Goal: Transaction & Acquisition: Purchase product/service

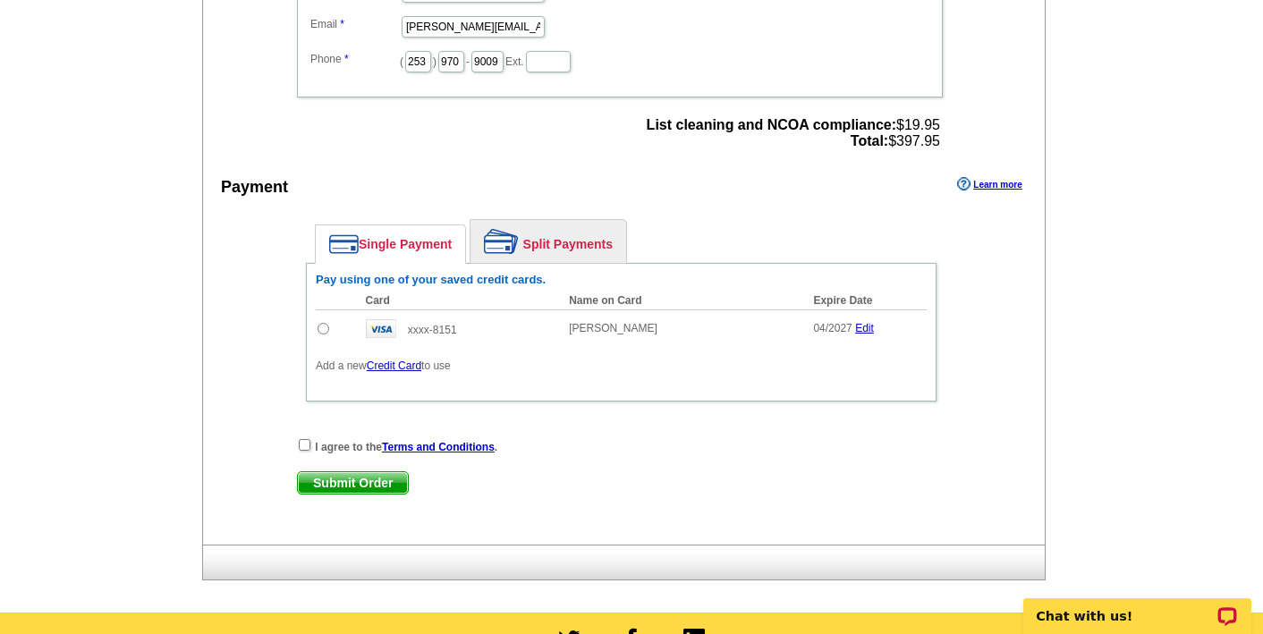
click at [774, 465] on div "I agree to the Terms and Conditions . Submit Order Submit Order" at bounding box center [621, 473] width 649 height 73
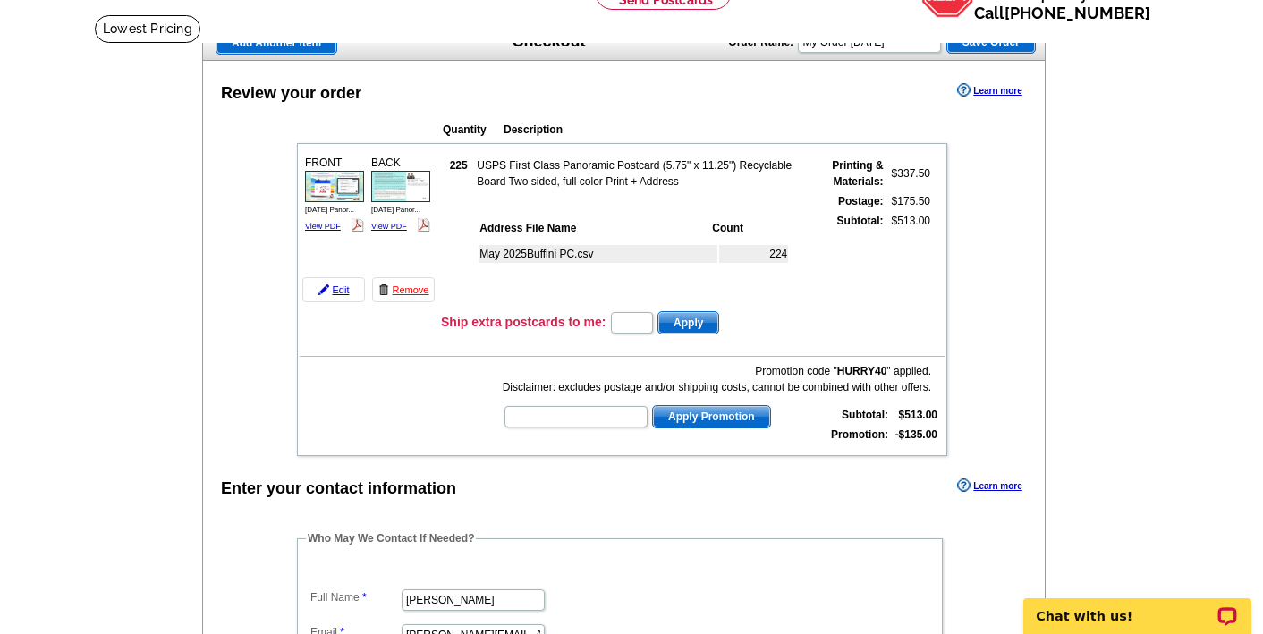
scroll to position [94, 0]
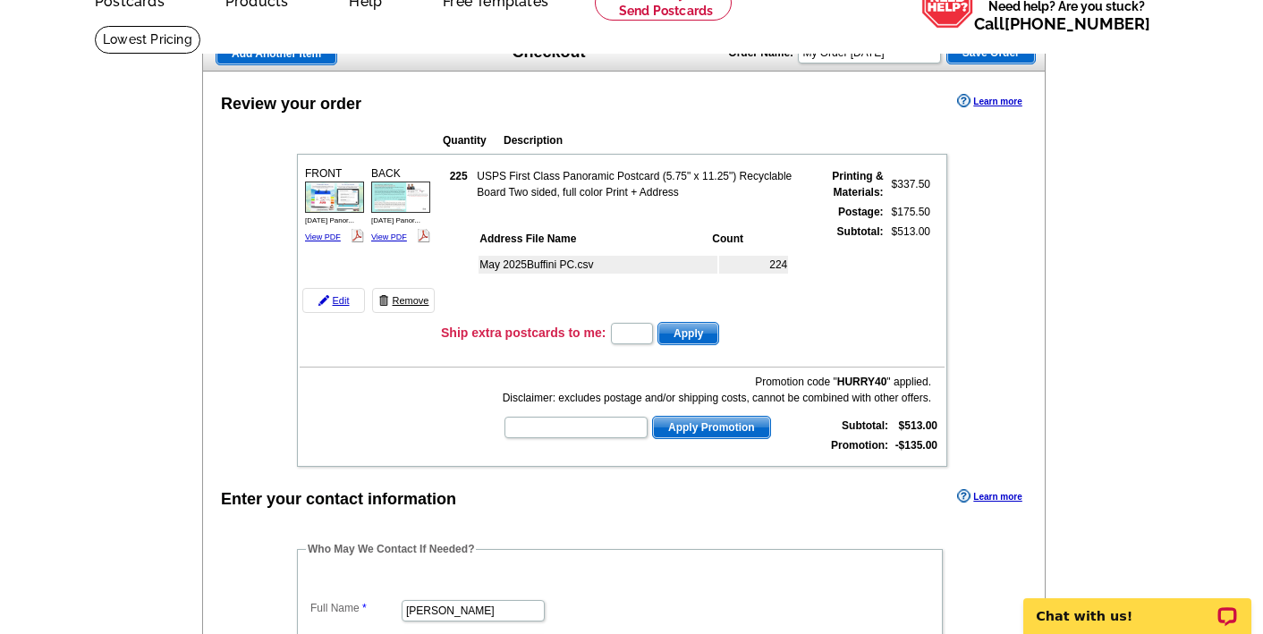
click at [401, 298] on link "Remove" at bounding box center [403, 300] width 63 height 25
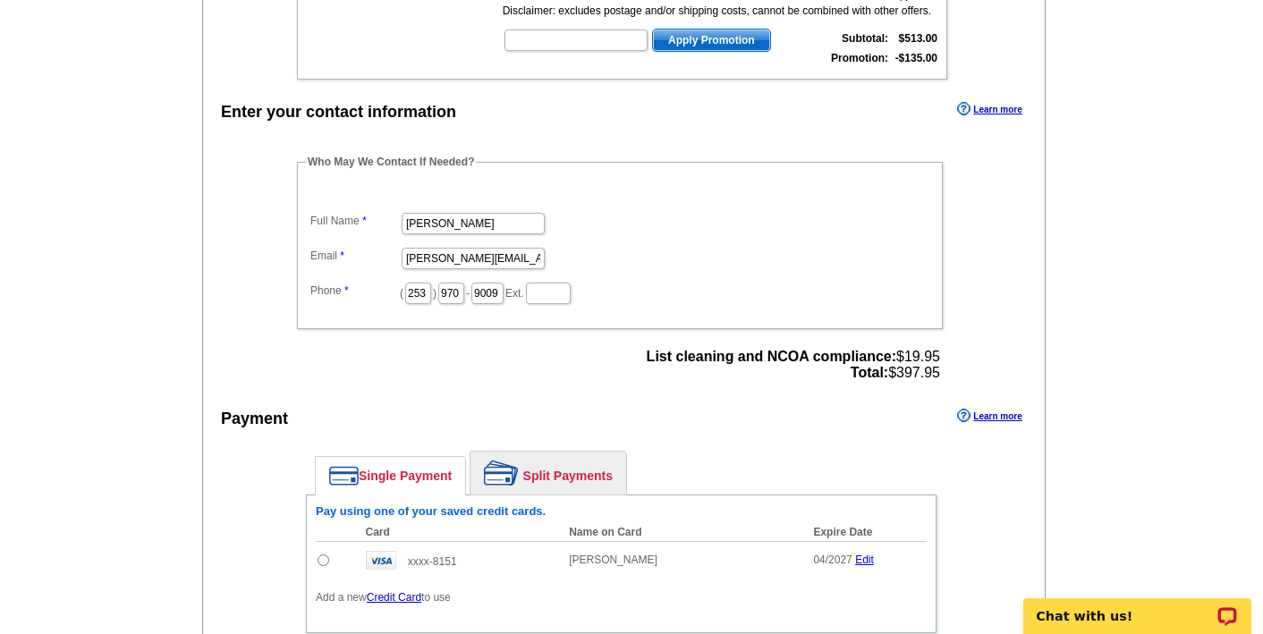
scroll to position [0, 0]
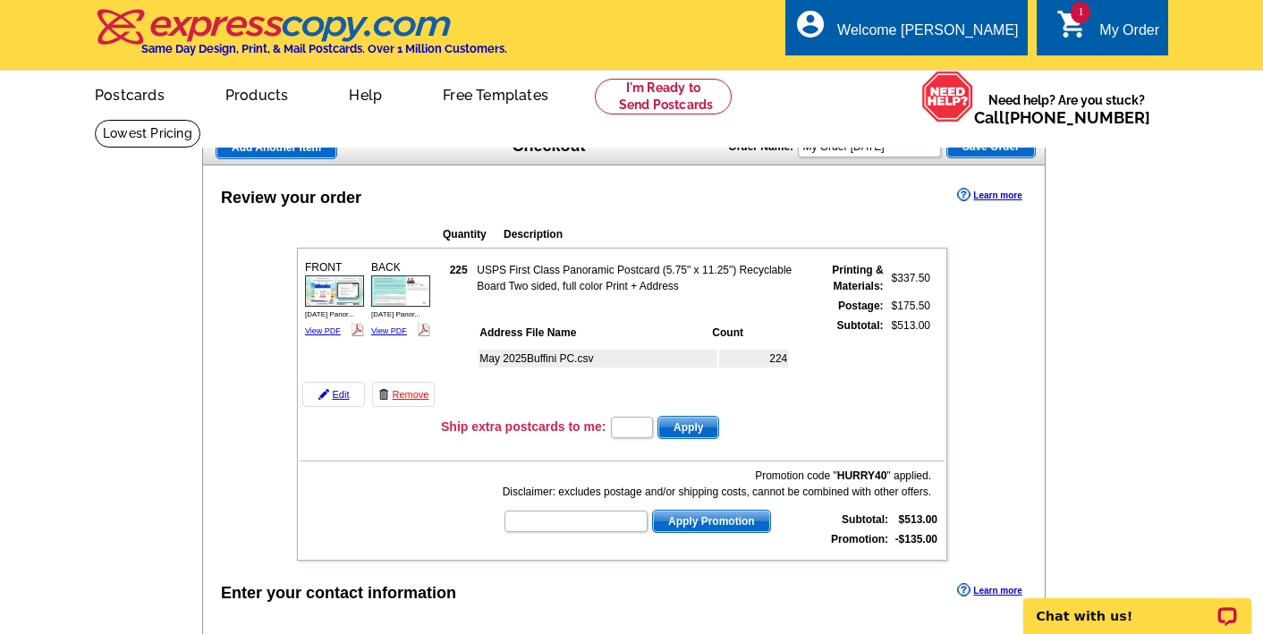
click at [565, 360] on td "May 2025Buffini PC.csv" at bounding box center [598, 359] width 239 height 18
click at [776, 358] on td "224" at bounding box center [753, 359] width 69 height 18
click at [341, 392] on link "Edit" at bounding box center [333, 394] width 63 height 25
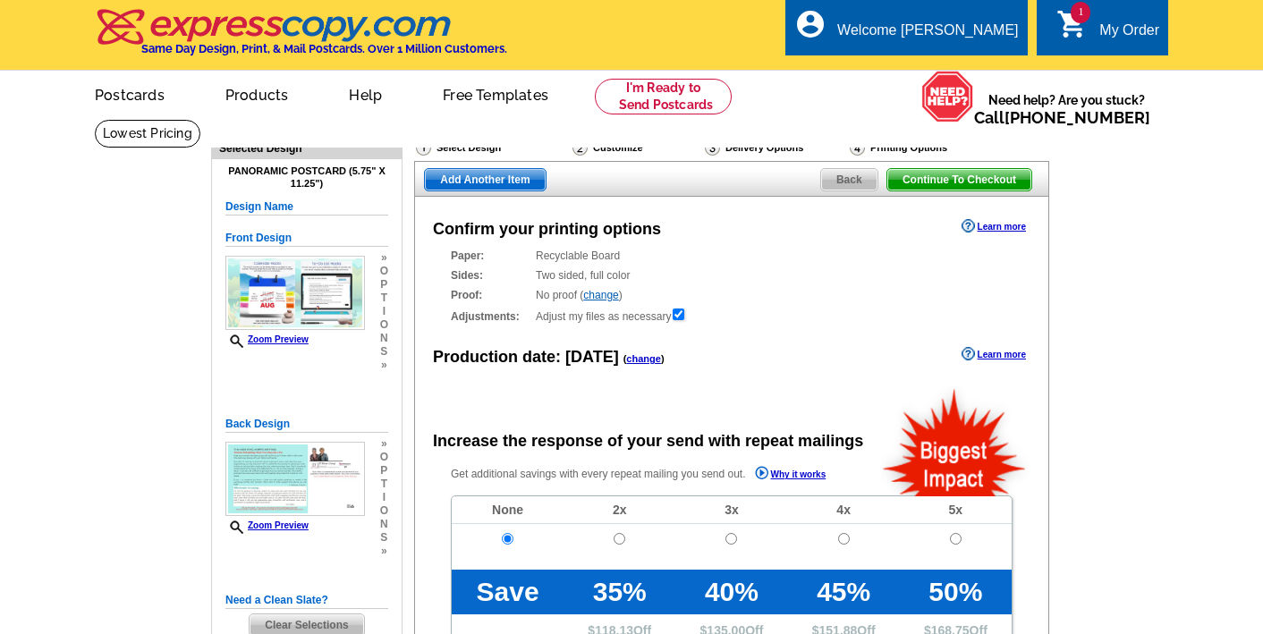
radio input "false"
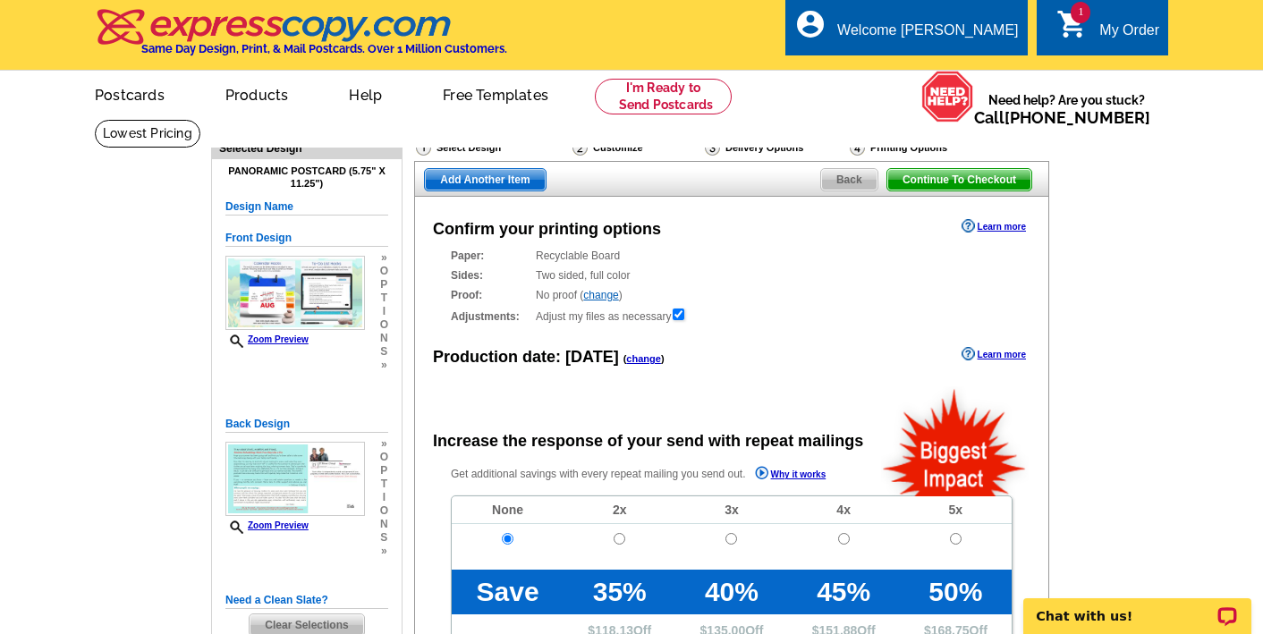
click at [767, 148] on div "Delivery Options" at bounding box center [775, 150] width 145 height 22
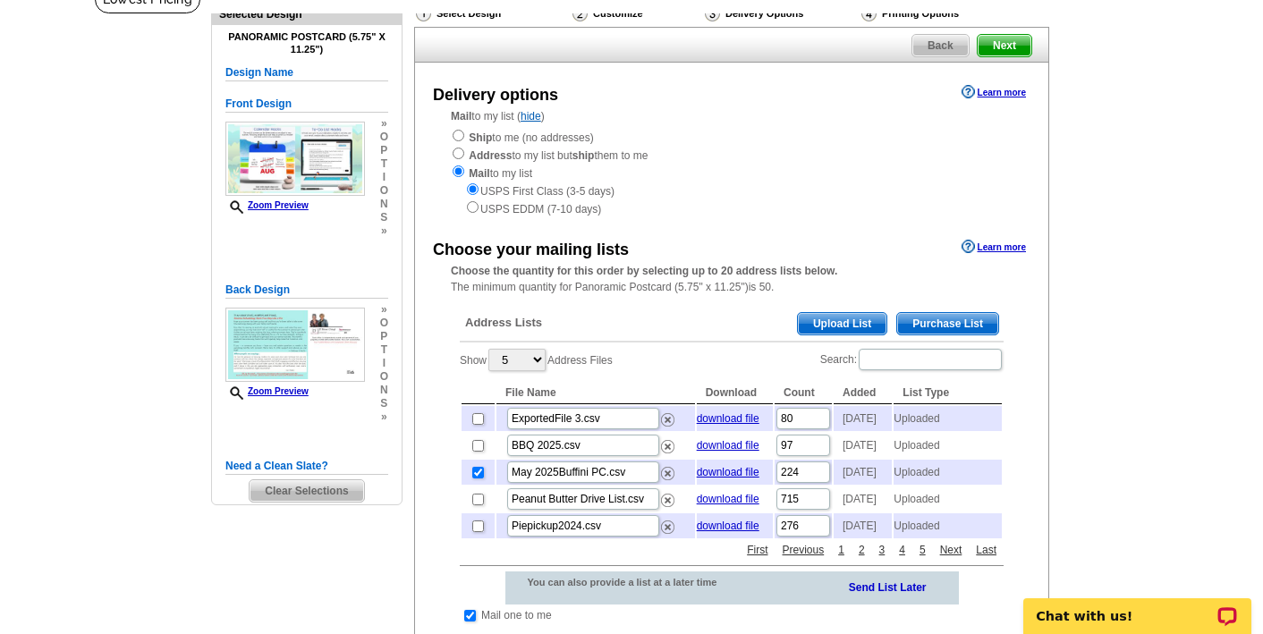
scroll to position [152, 0]
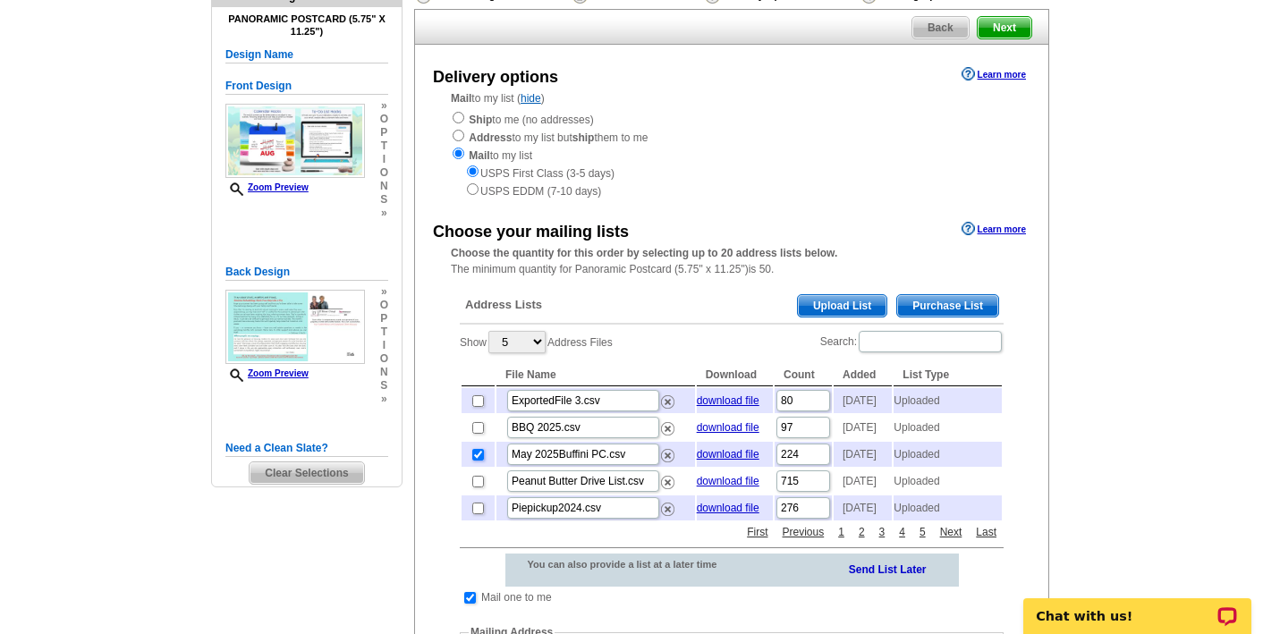
click at [480, 461] on input "checkbox" at bounding box center [478, 455] width 12 height 12
checkbox input "false"
click at [858, 306] on span "Upload List" at bounding box center [842, 305] width 89 height 21
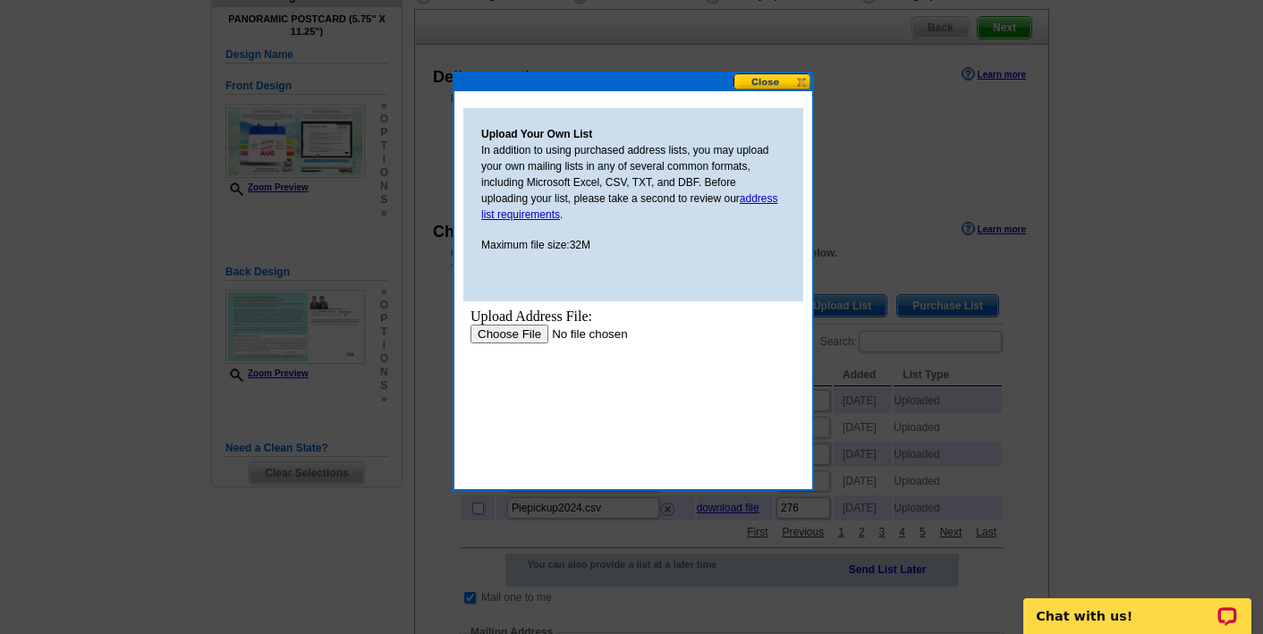
scroll to position [0, 0]
click at [502, 327] on input "file" at bounding box center [584, 334] width 226 height 19
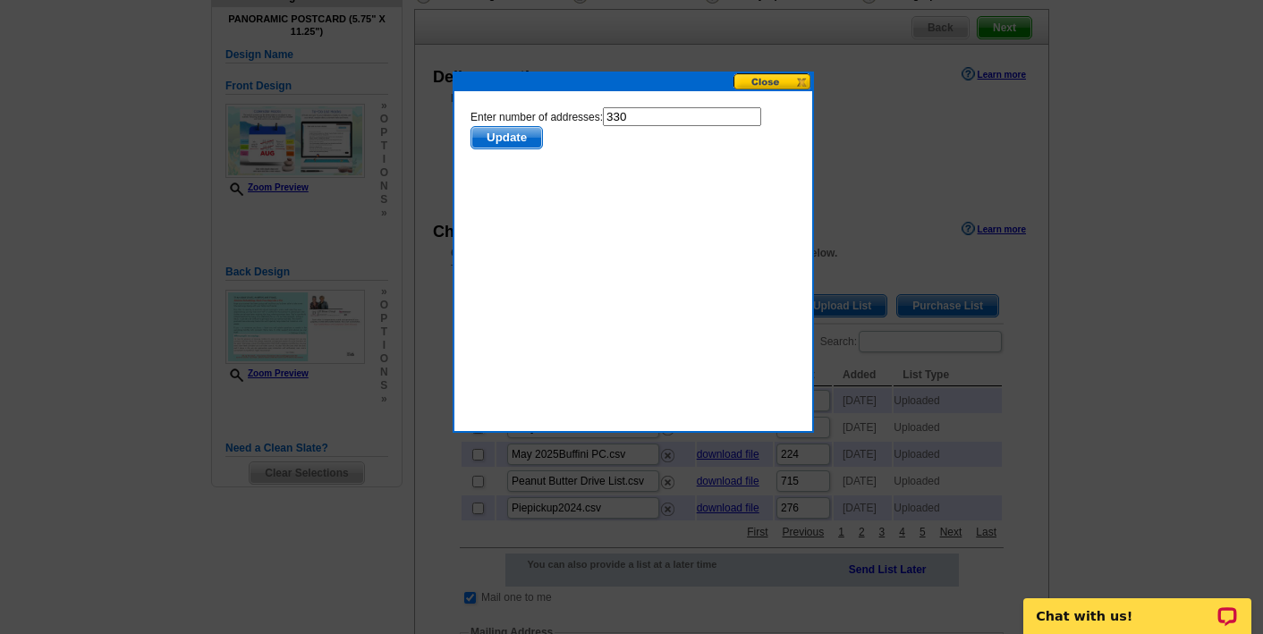
click at [498, 143] on span "Update" at bounding box center [506, 137] width 71 height 21
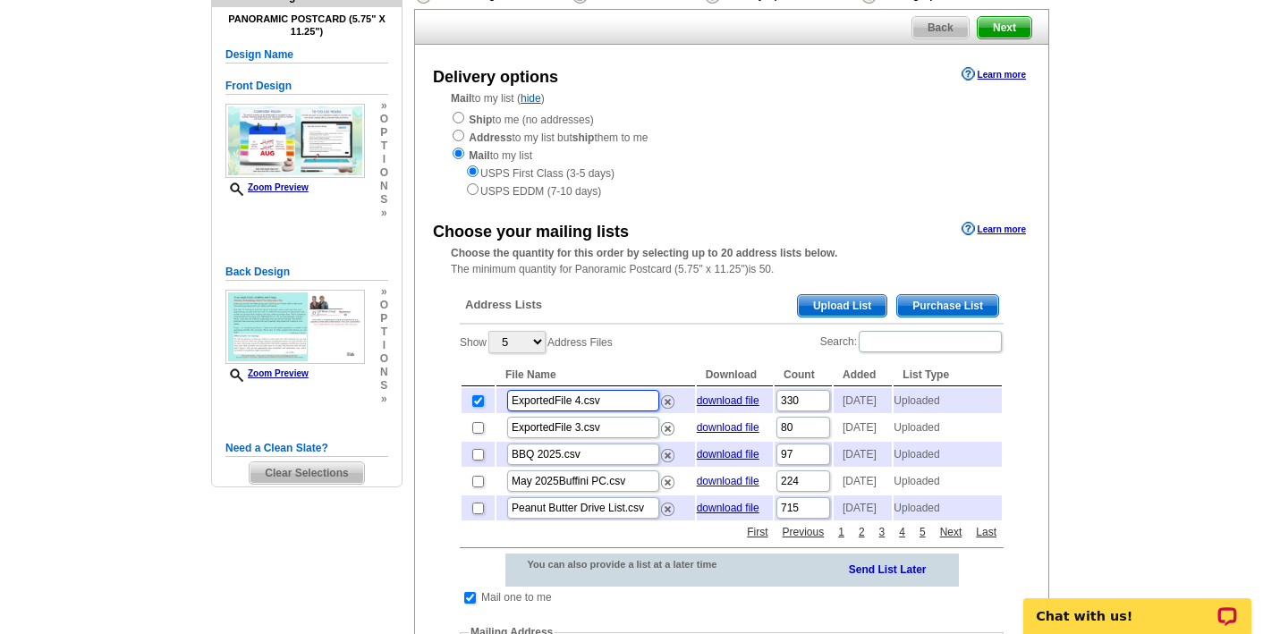
drag, startPoint x: 600, startPoint y: 407, endPoint x: 488, endPoint y: 407, distance: 111.8
click at [488, 407] on tr "ExportedFile 4.csv download file 330 2025-08-19 Uploaded" at bounding box center [732, 400] width 540 height 25
type input "August Buffini"
click at [734, 350] on div "Show 5 10 25 50 100 Address Files Search: File Name Download Count Added List T…" at bounding box center [732, 425] width 544 height 193
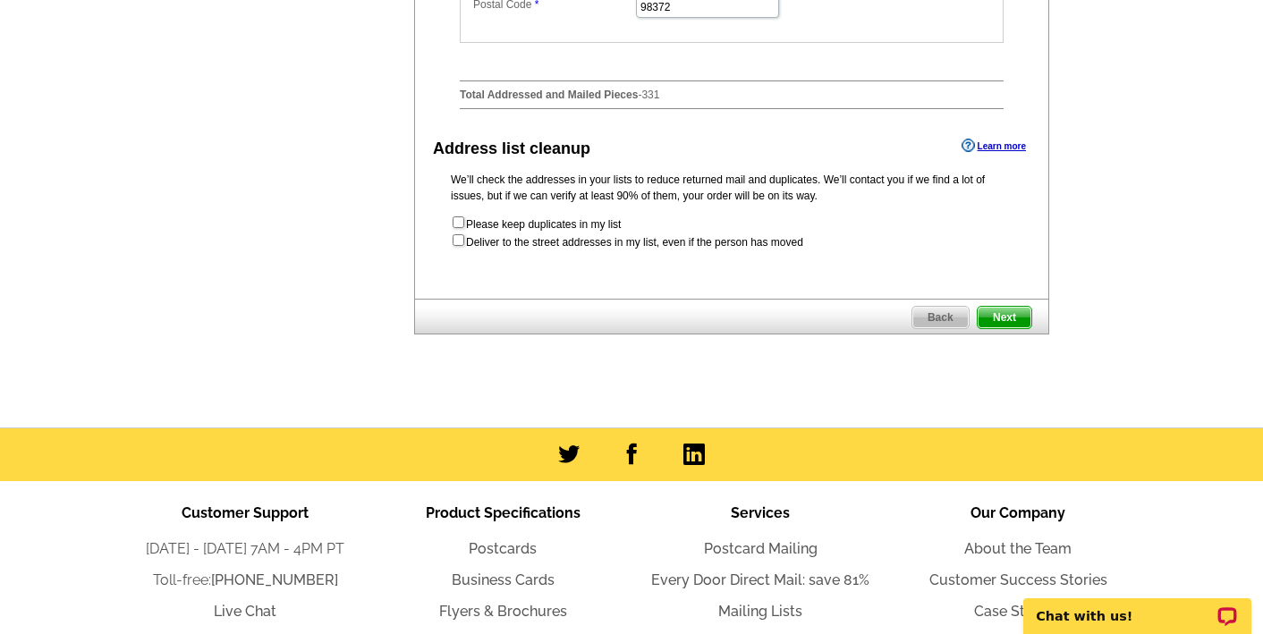
scroll to position [1060, 0]
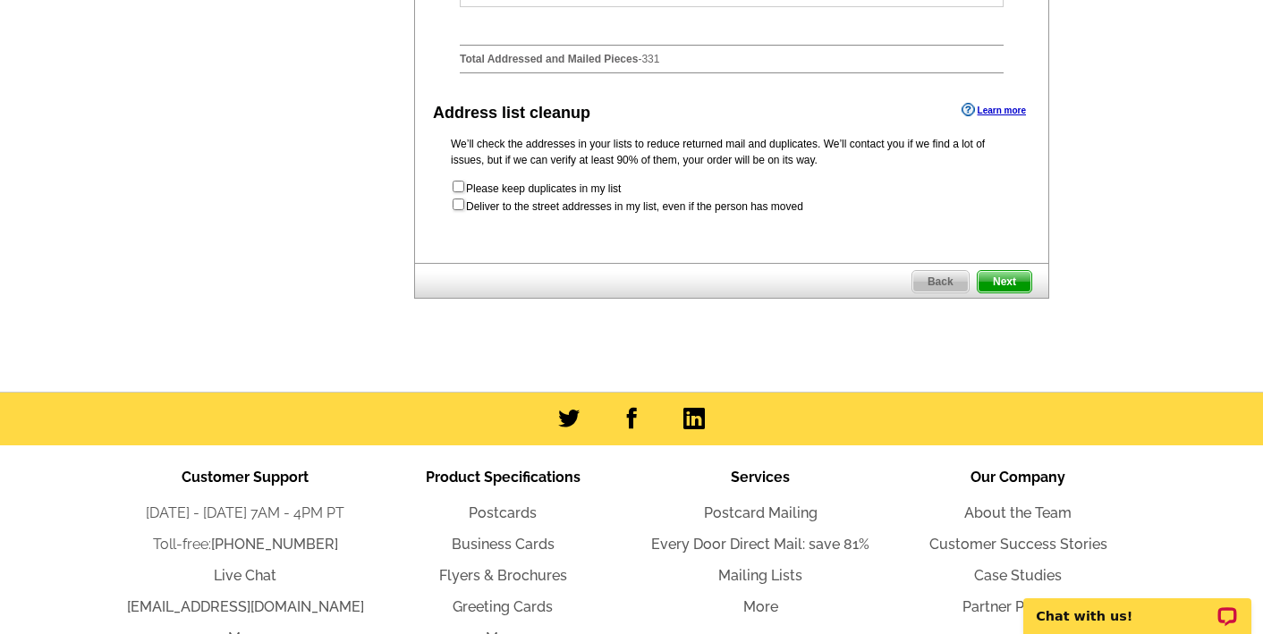
click at [1008, 293] on span "Next" at bounding box center [1005, 281] width 54 height 21
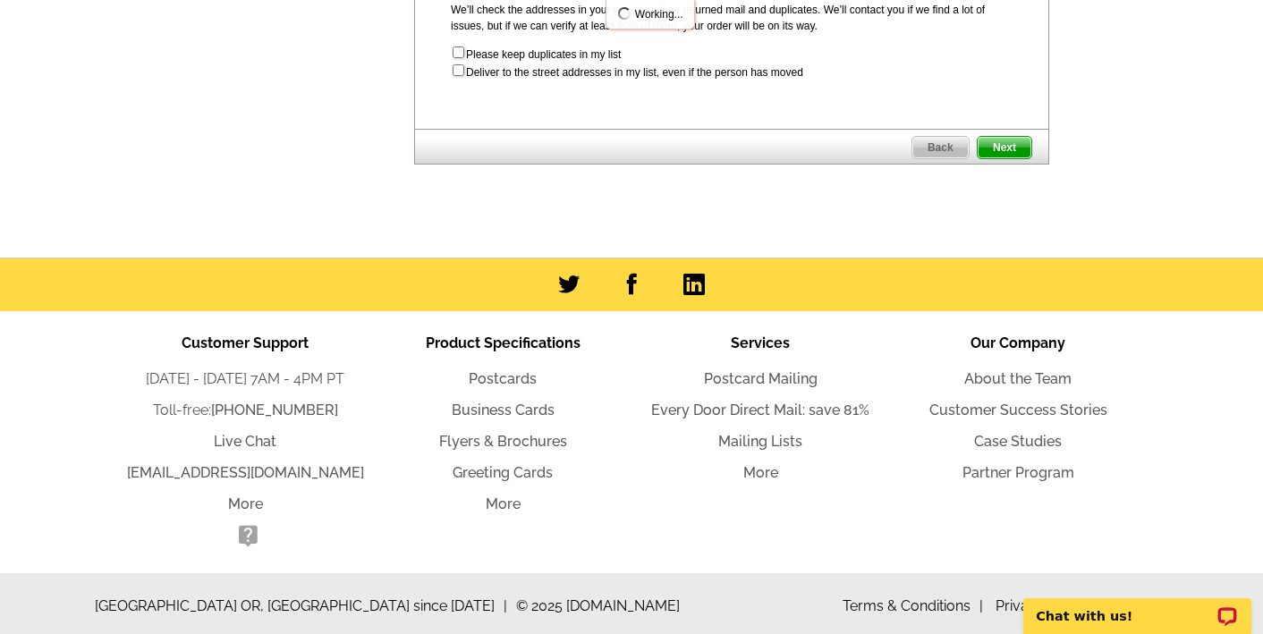
scroll to position [1234, 0]
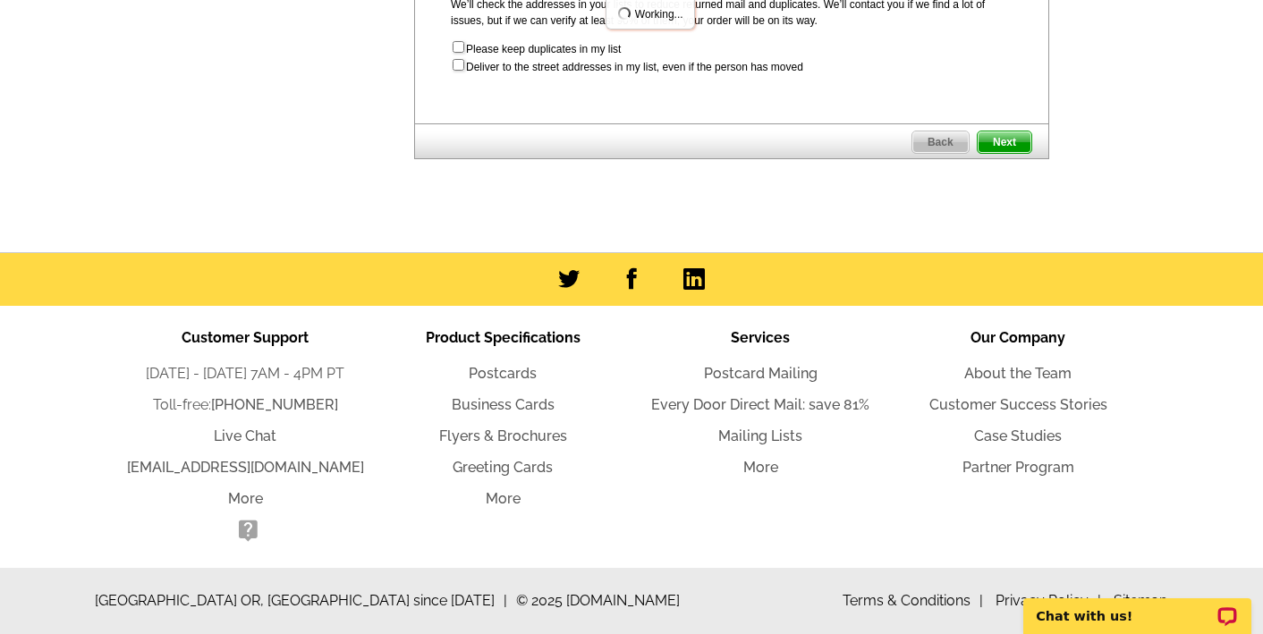
click at [1006, 141] on span "Next" at bounding box center [1005, 142] width 54 height 21
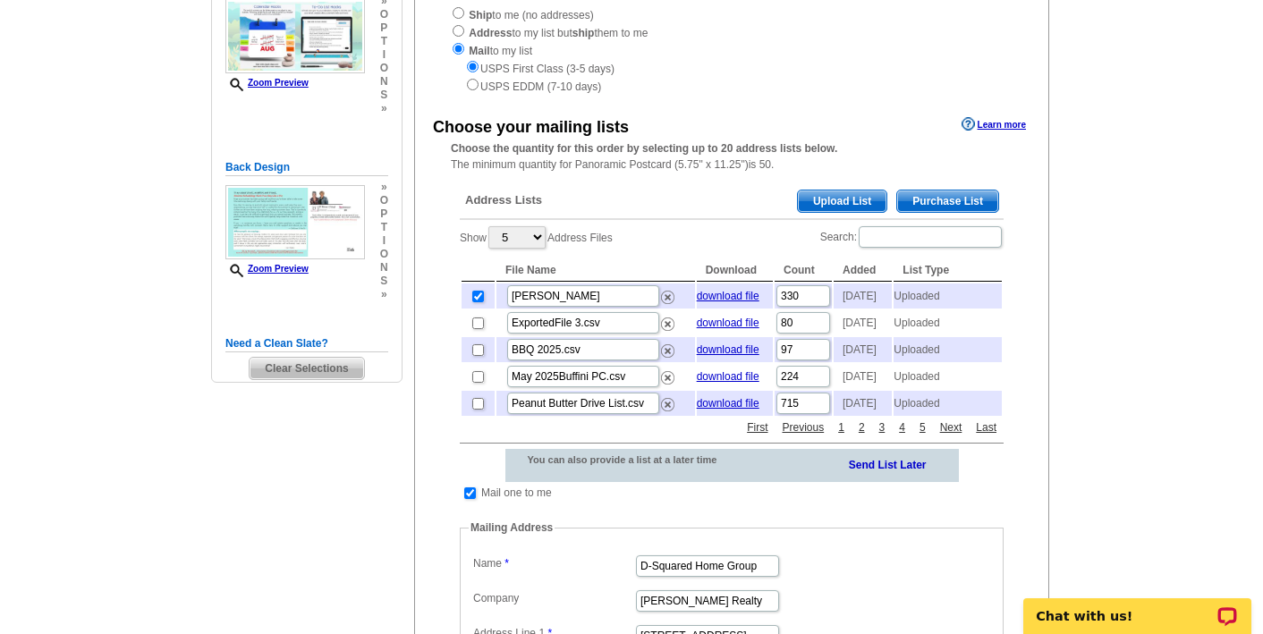
scroll to position [282, 0]
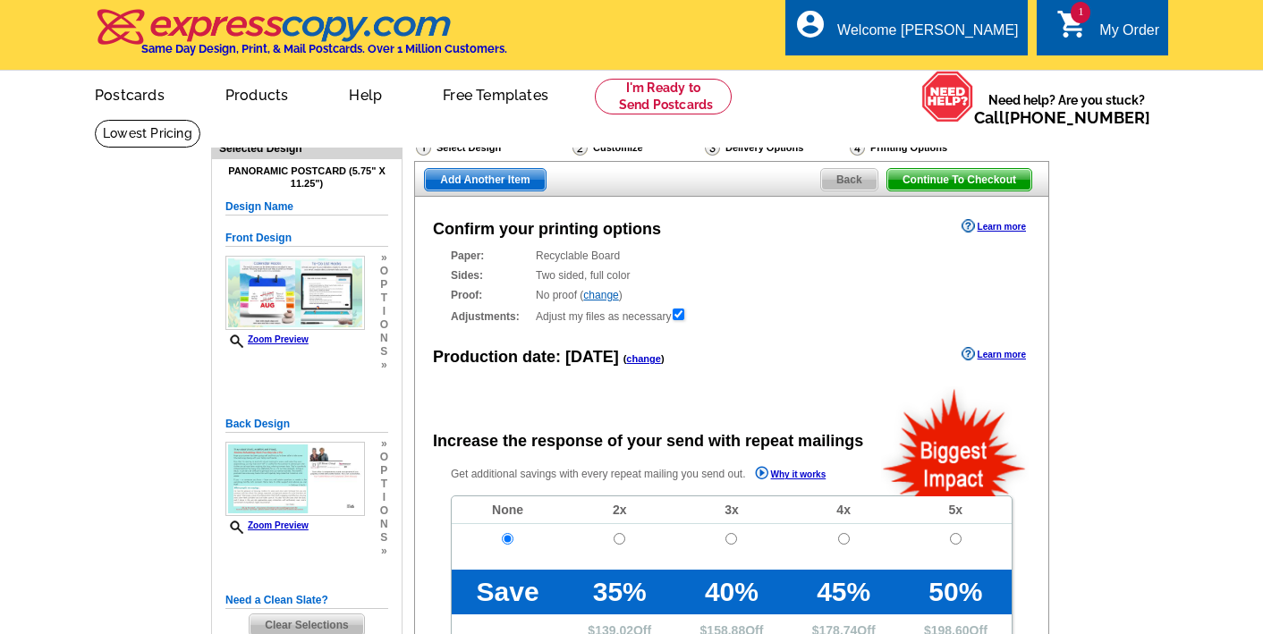
radio input "false"
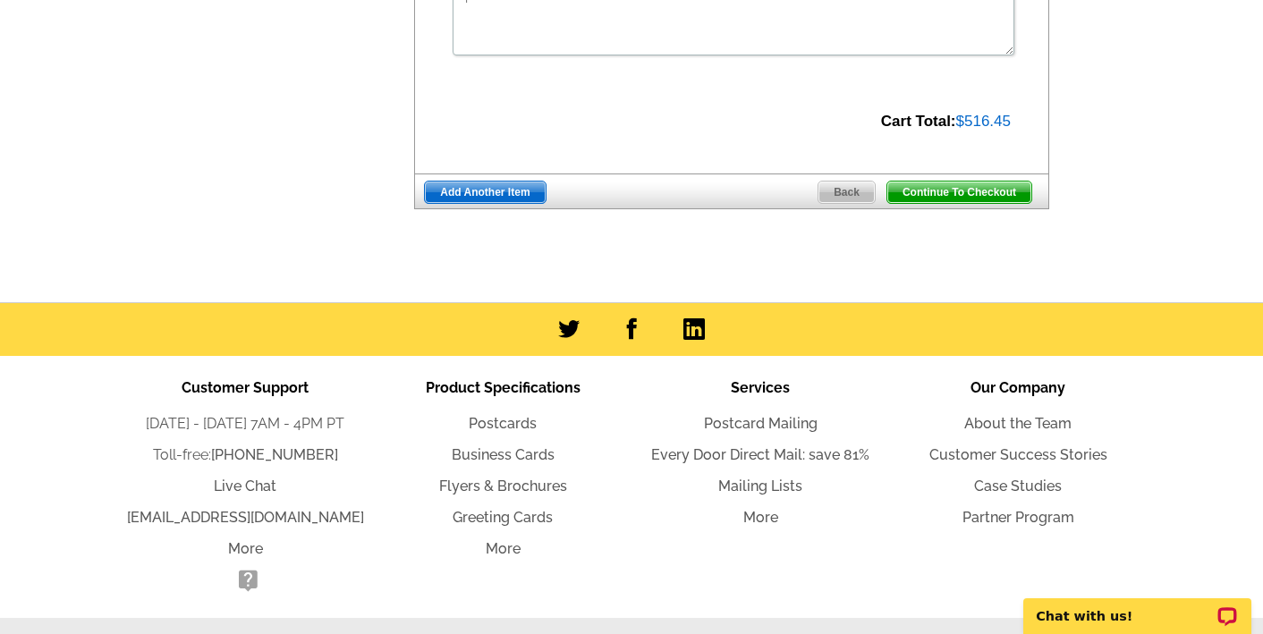
scroll to position [792, 0]
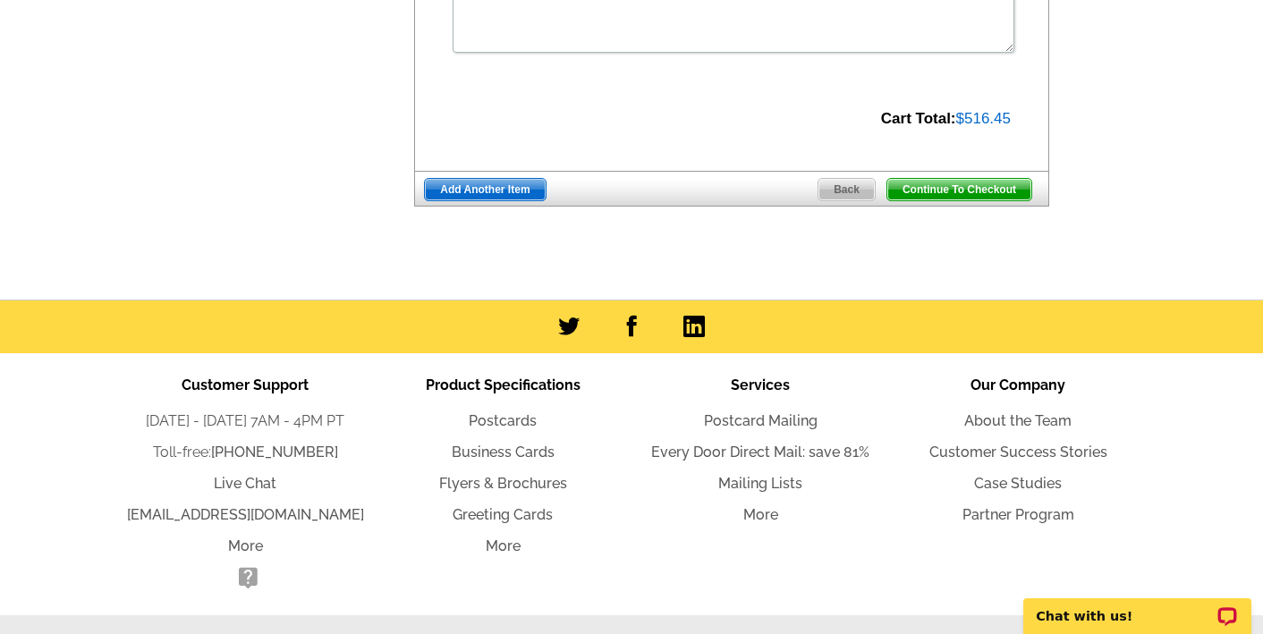
click at [957, 186] on span "Continue To Checkout" at bounding box center [959, 189] width 144 height 21
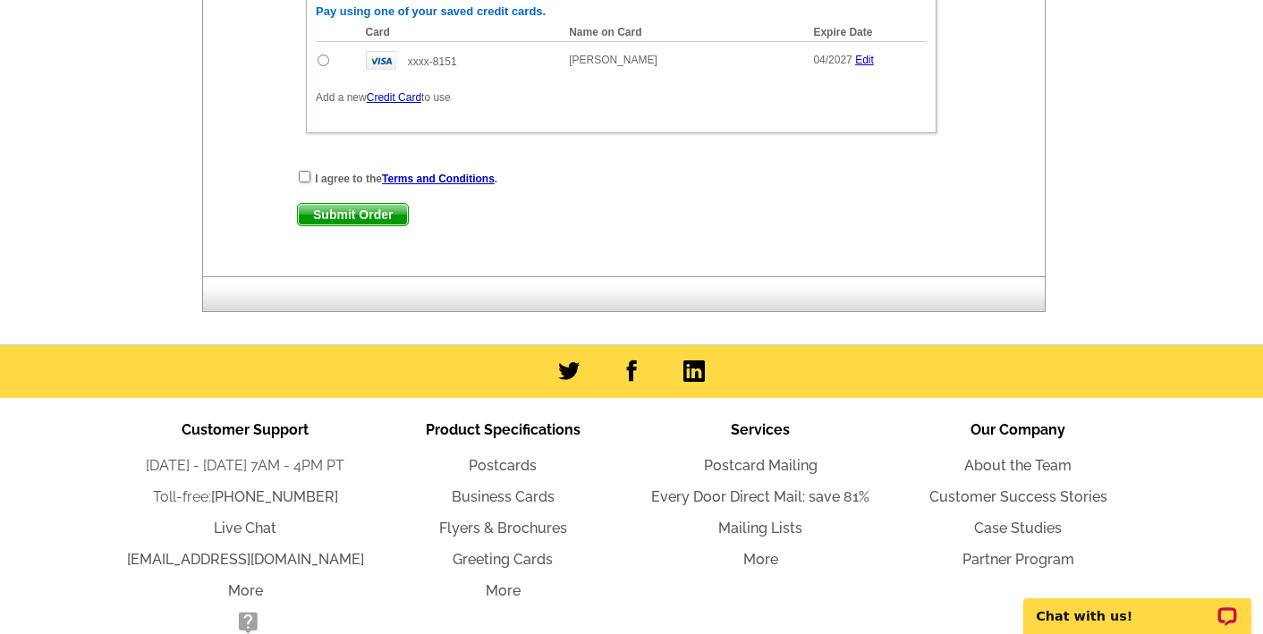
scroll to position [1072, 0]
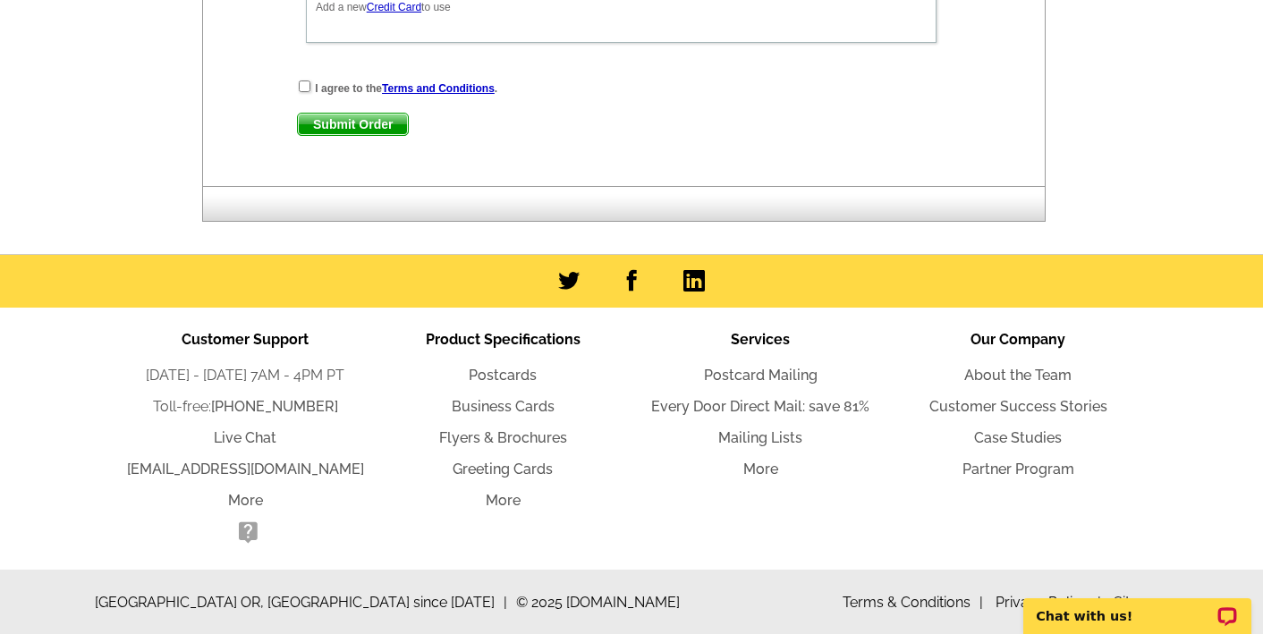
click at [300, 93] on div "I agree to the Terms and Conditions ." at bounding box center [621, 88] width 649 height 18
click at [301, 89] on input "checkbox" at bounding box center [305, 87] width 12 height 12
checkbox input "true"
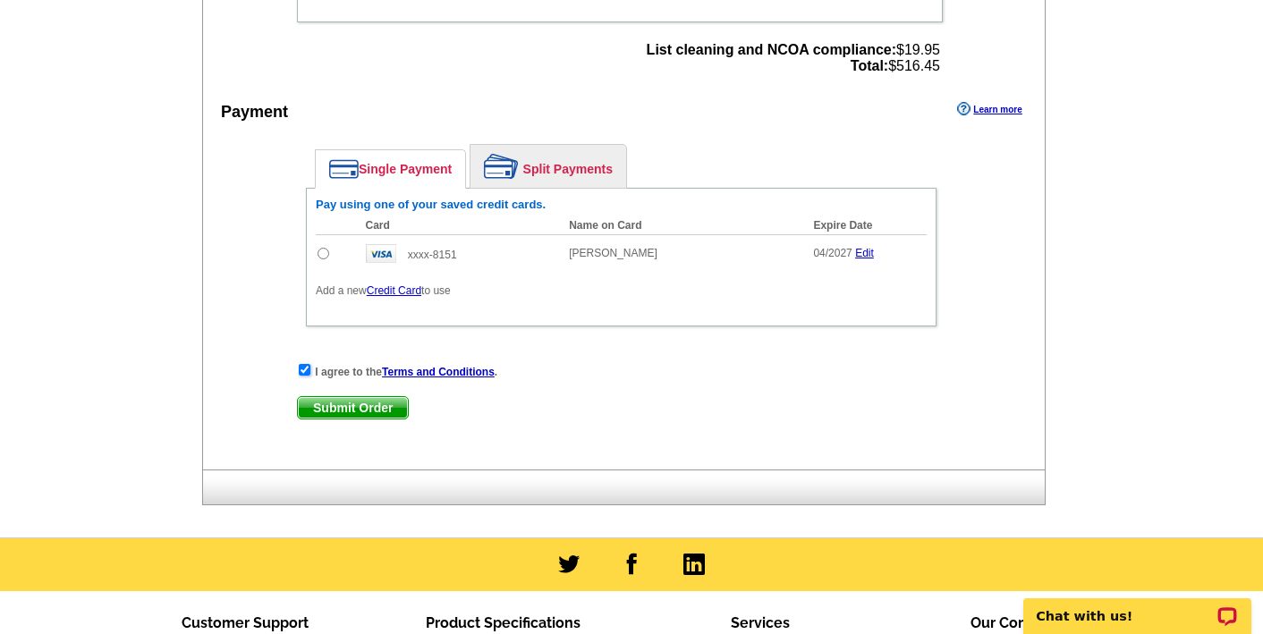
scroll to position [797, 0]
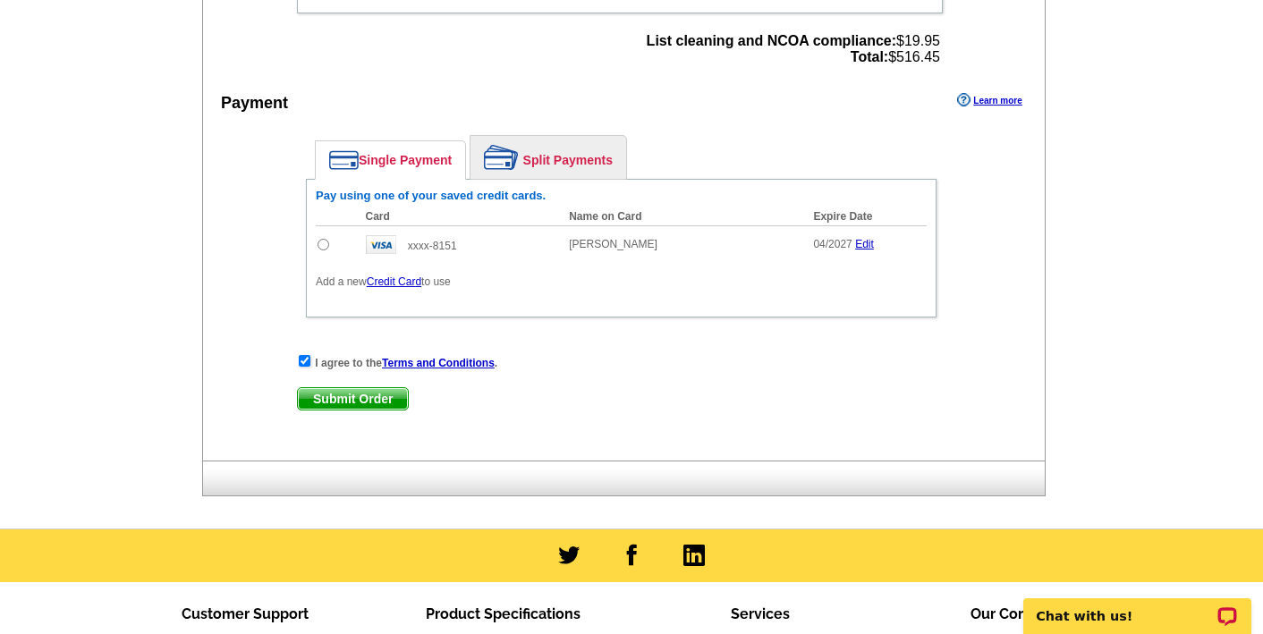
click at [348, 402] on span "Submit Order" at bounding box center [353, 398] width 110 height 21
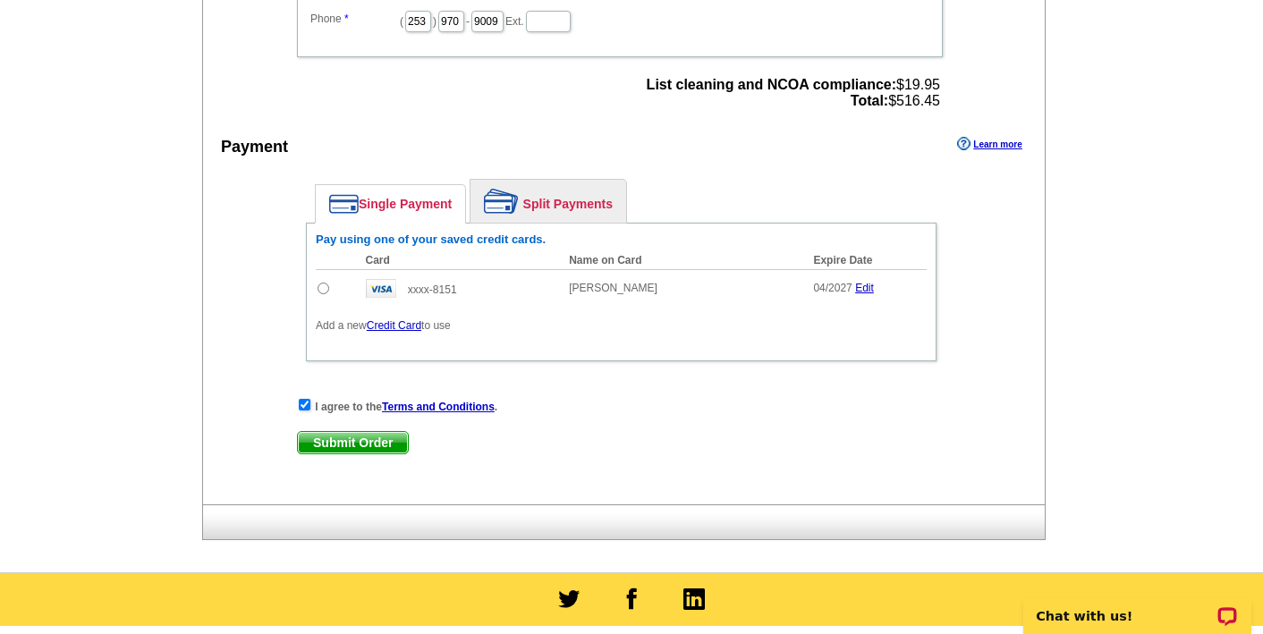
scroll to position [756, 0]
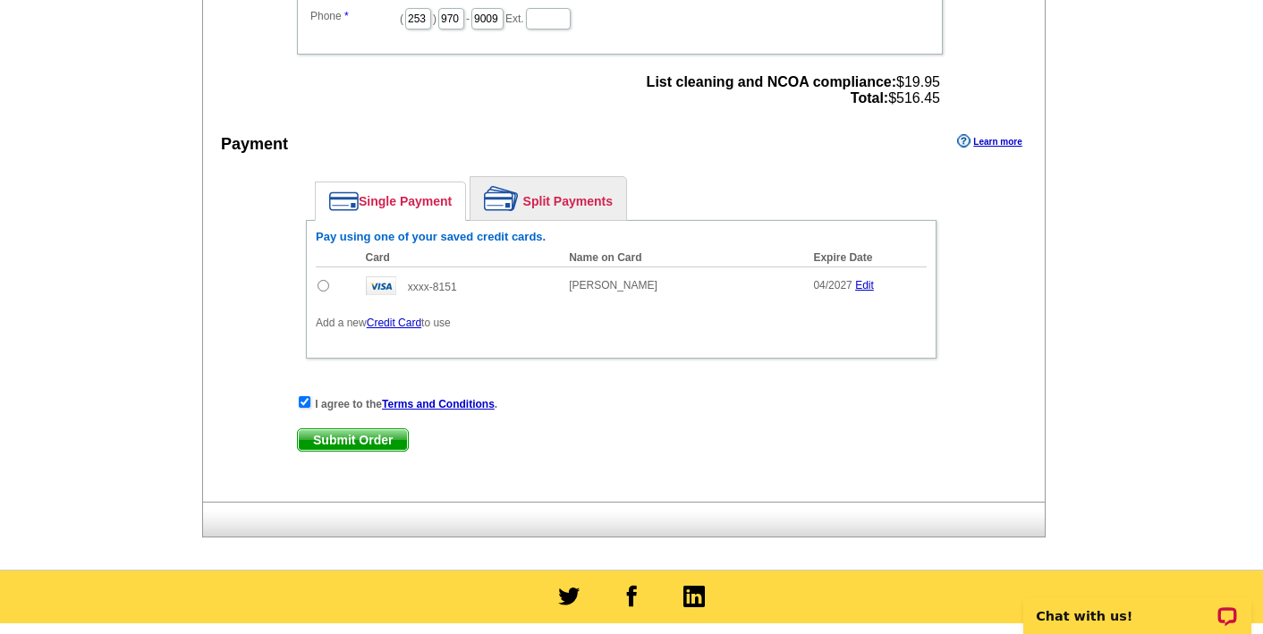
click at [361, 442] on span "Submit Order" at bounding box center [353, 439] width 110 height 21
click at [324, 283] on input "radio" at bounding box center [324, 286] width 12 height 12
radio input "true"
click at [350, 441] on span "Submit Order" at bounding box center [353, 439] width 110 height 21
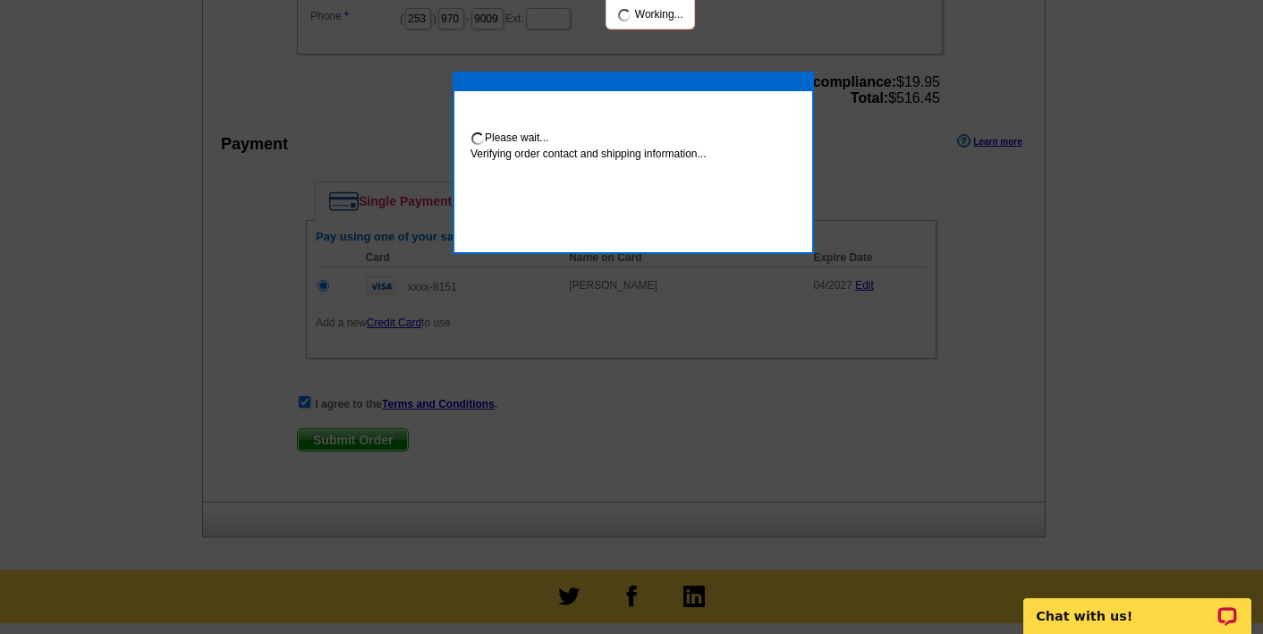
scroll to position [749, 0]
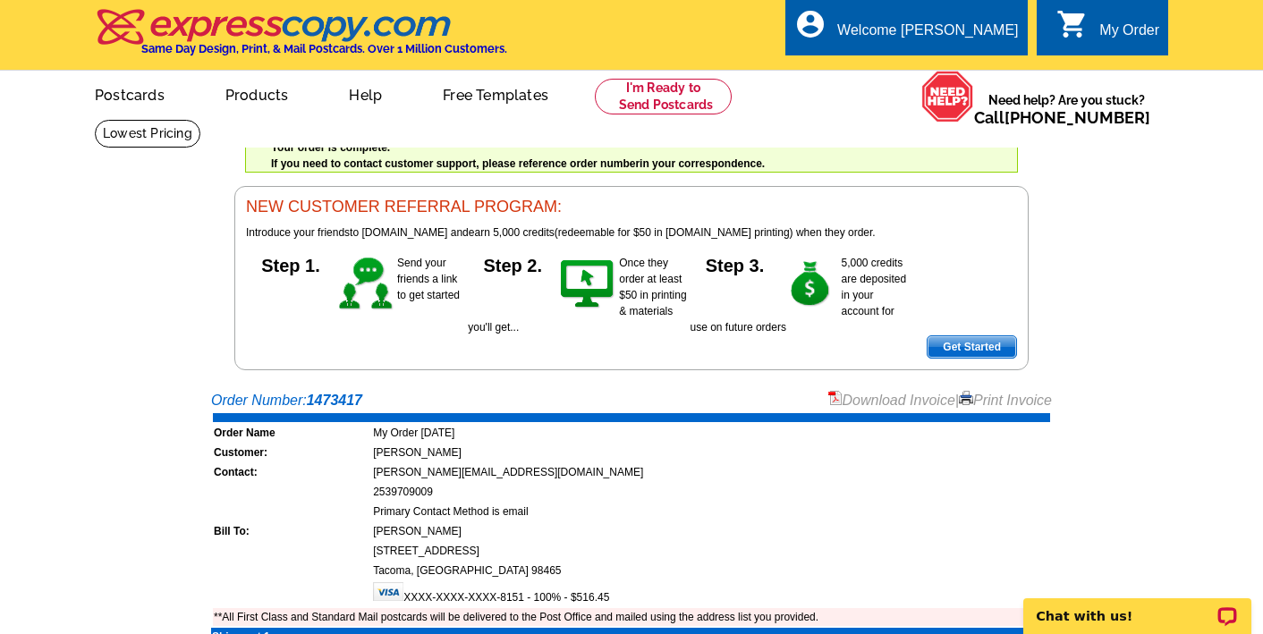
click at [1183, 168] on div "Welcome back Colleen My Account Logout local_phone Same Day Design, Print, & Ma…" at bounding box center [631, 185] width 1263 height 370
